Goal: Complete application form: Complete application form

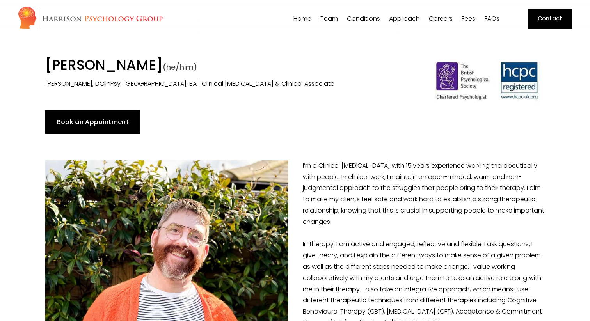
click at [83, 123] on link "Book an Appointment" at bounding box center [92, 121] width 95 height 23
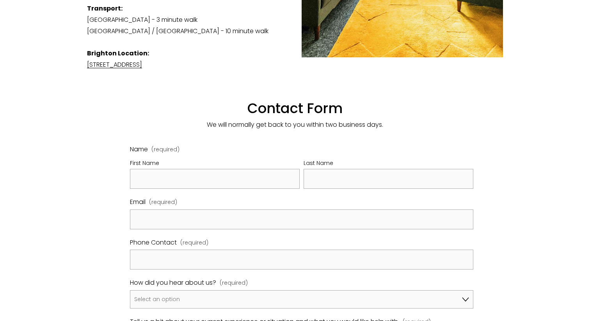
scroll to position [378, 0]
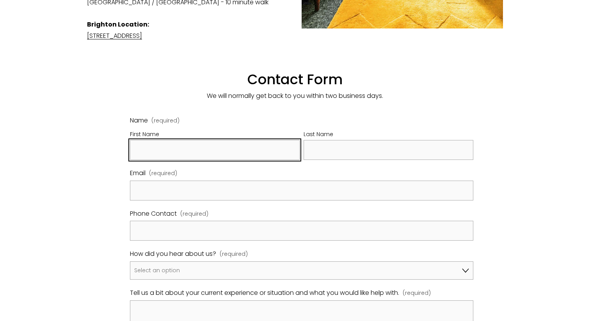
click at [204, 142] on input "First Name" at bounding box center [215, 150] width 170 height 20
type input "Abey"
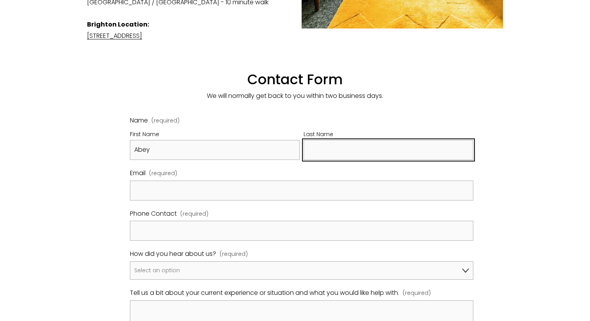
type input "Assefa"
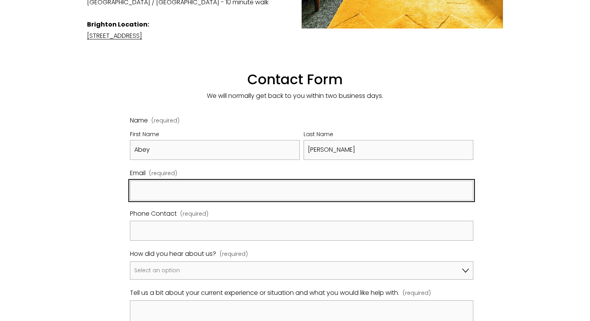
type input "abeyatta@gmail.com"
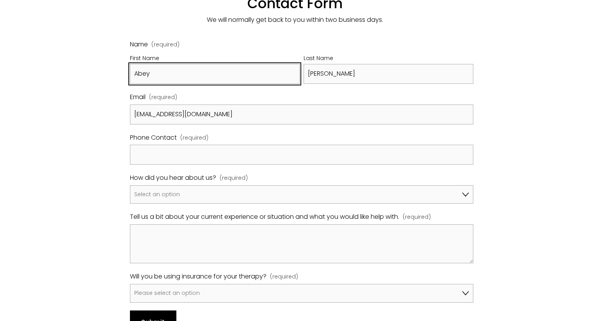
scroll to position [468, 0]
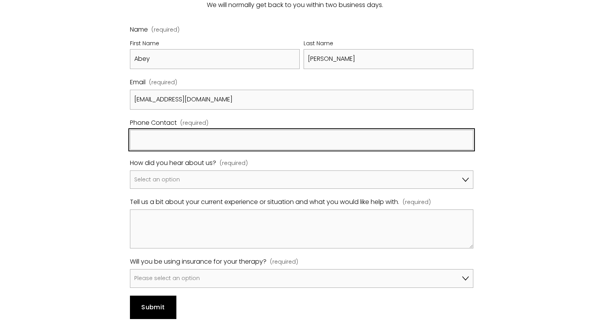
click at [195, 131] on input "Phone Contact (required)" at bounding box center [301, 140] width 343 height 20
type input "07984082134"
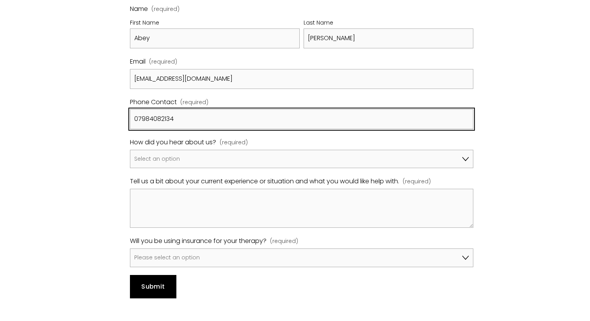
scroll to position [495, 0]
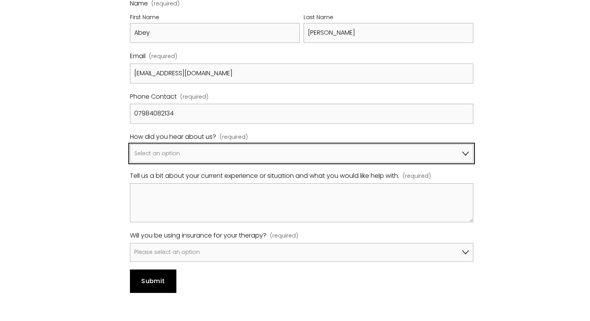
click at [196, 148] on select "Select an option Google A friend/family member told me about you I've been refe…" at bounding box center [301, 153] width 343 height 19
select select "Counselling Directory"
click at [130, 144] on select "Select an option Google A friend/family member told me about you I've been refe…" at bounding box center [301, 153] width 343 height 19
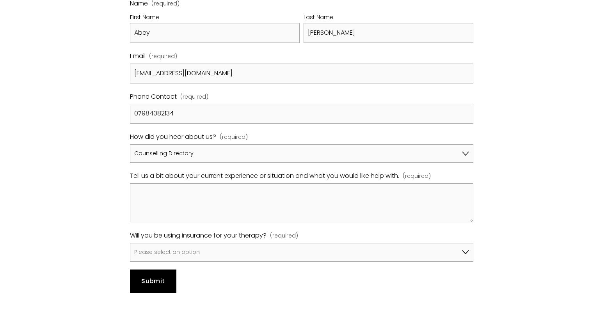
click at [423, 171] on span "(required)" at bounding box center [416, 176] width 28 height 10
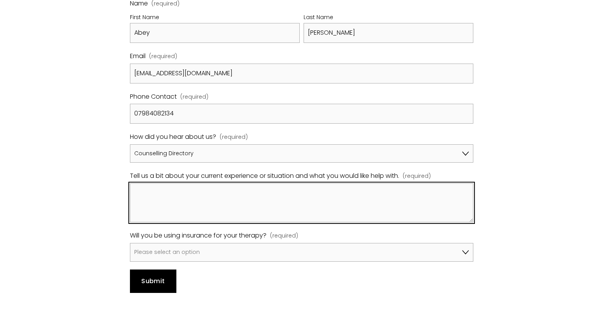
click at [423, 183] on textarea "Tell us a bit about your current experience or situation and what you would lik…" at bounding box center [301, 202] width 343 height 39
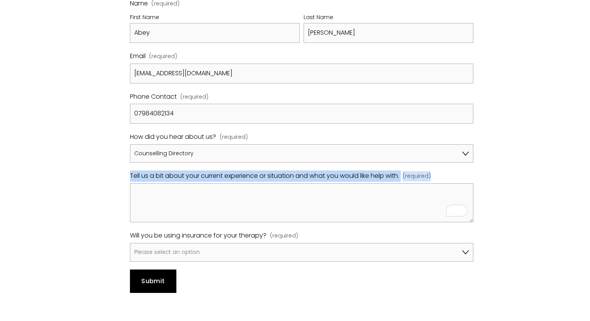
drag, startPoint x: 440, startPoint y: 164, endPoint x: 124, endPoint y: 165, distance: 315.1
click at [124, 165] on div "Name (required) First Name Abey Last Name Assefa Email (required) abeyatta@gmai…" at bounding box center [301, 145] width 356 height 308
copy div "Tell us a bit about your current experience or situation and what you would lik…"
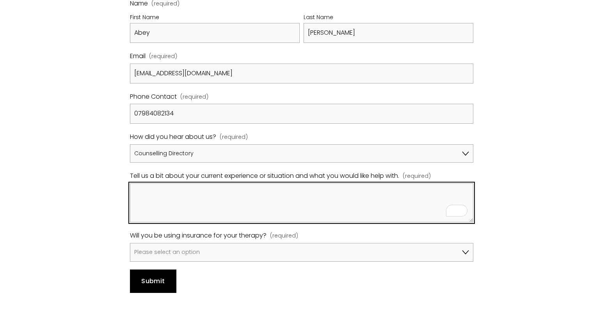
click at [260, 189] on textarea "Tell us a bit about your current experience or situation and what you would lik…" at bounding box center [301, 202] width 343 height 39
paste textarea "Over the past year I’ve been recovering from stage-2 colon cancer and managing …"
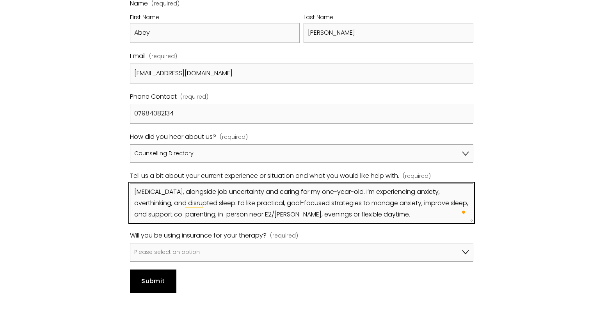
scroll to position [0, 0]
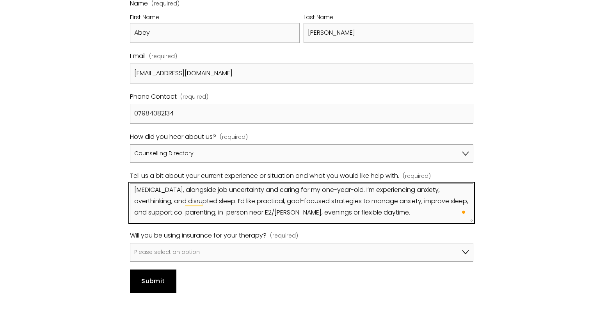
drag, startPoint x: 363, startPoint y: 202, endPoint x: 132, endPoint y: 204, distance: 231.7
click at [132, 204] on div "Name (required) First Name Abey Last Name Assefa Email (required) abeyatta@gmai…" at bounding box center [301, 145] width 356 height 308
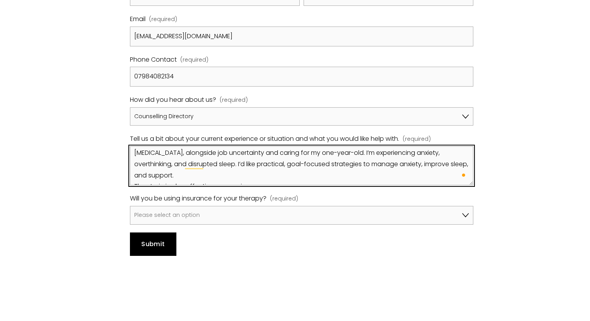
type textarea "Over the past year, I’ve been recovering from stage-2 colon cancer and managing…"
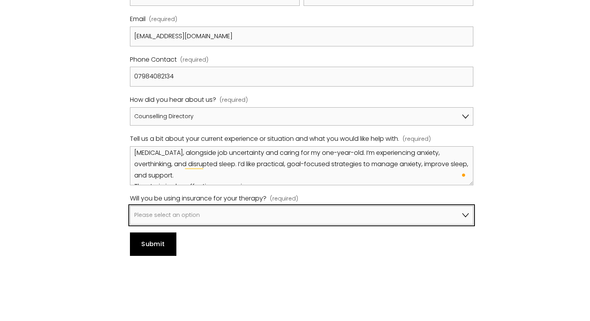
click at [192, 206] on select "Please select an option No, I won't be using insurance Yes, I will be using Avi…" at bounding box center [301, 215] width 343 height 19
select select "Yes, I will be using Axa"
click at [130, 206] on select "Please select an option No, I won't be using insurance Yes, I will be using Avi…" at bounding box center [301, 215] width 343 height 19
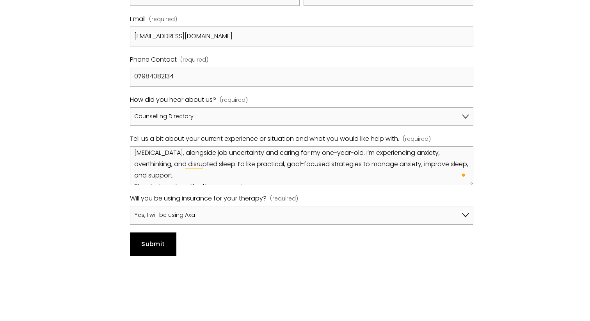
click at [161, 238] on button "Submit Submit" at bounding box center [153, 243] width 46 height 23
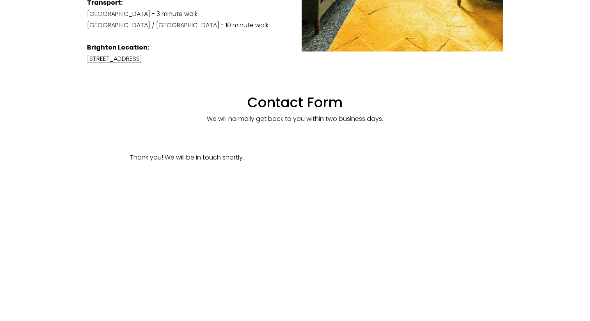
scroll to position [346, 0]
